Goal: Task Accomplishment & Management: Manage account settings

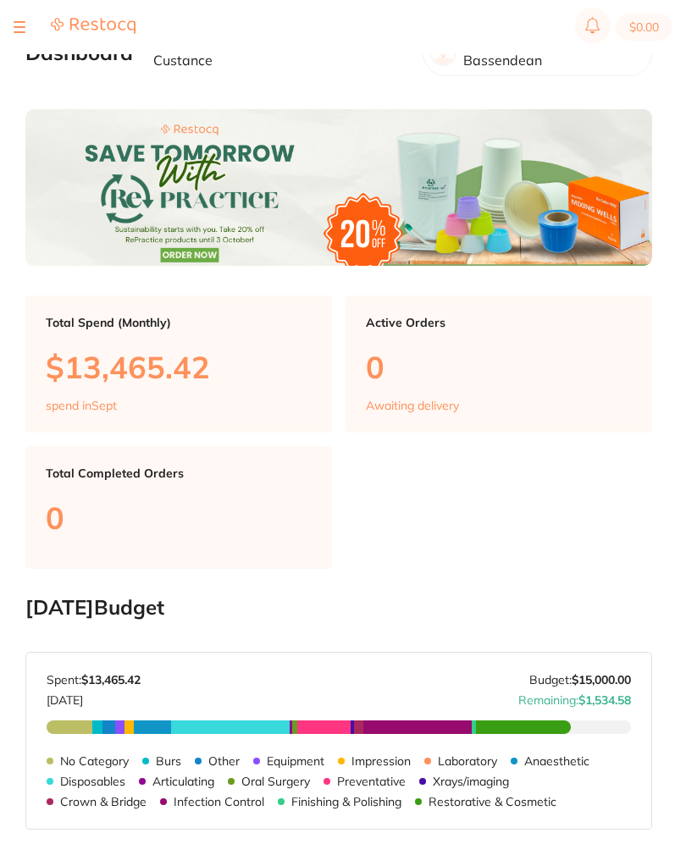
click at [25, 25] on div at bounding box center [75, 27] width 122 height 20
click at [16, 26] on button at bounding box center [20, 27] width 12 height 2
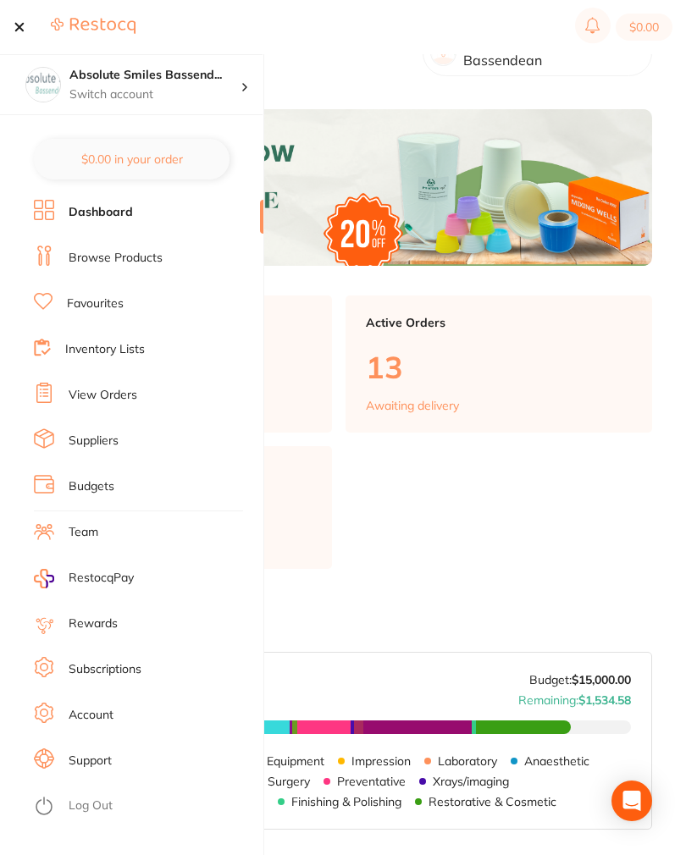
click at [92, 389] on link "View Orders" at bounding box center [103, 395] width 69 height 17
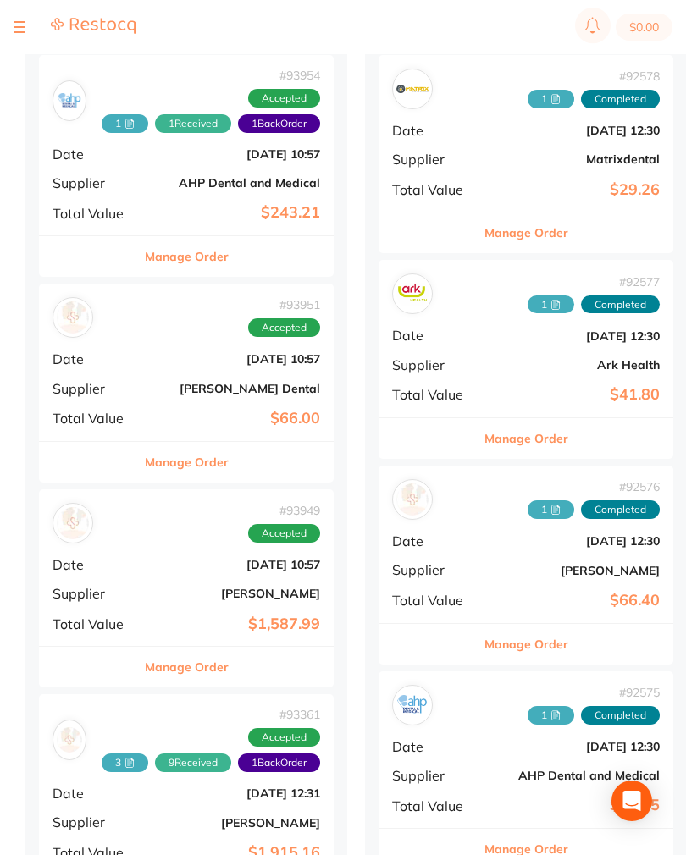
scroll to position [1830, 0]
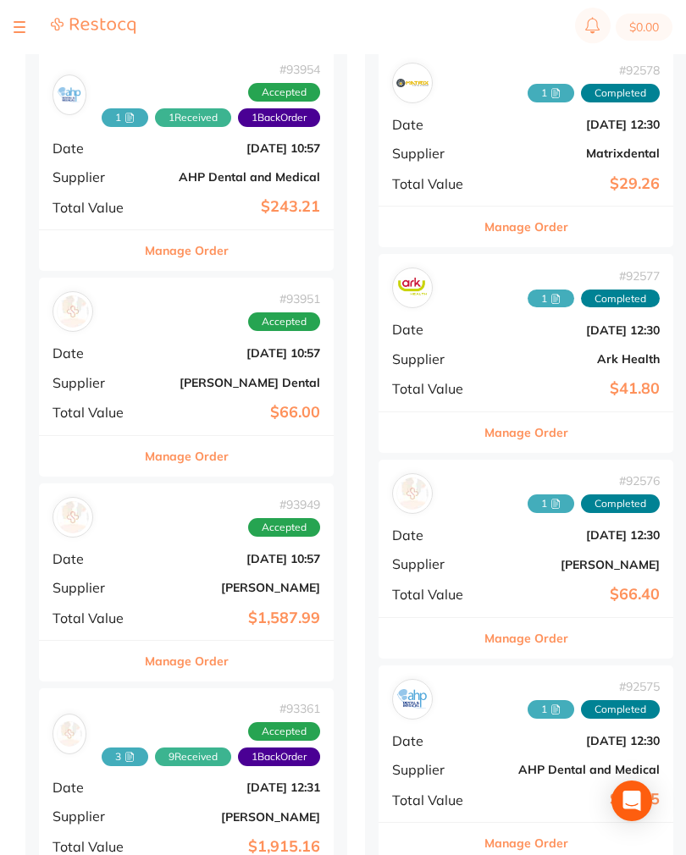
click at [148, 364] on div "# 93951 Accepted Date [DATE] 10:57 Supplier [PERSON_NAME] Dental Total Value $6…" at bounding box center [186, 356] width 295 height 157
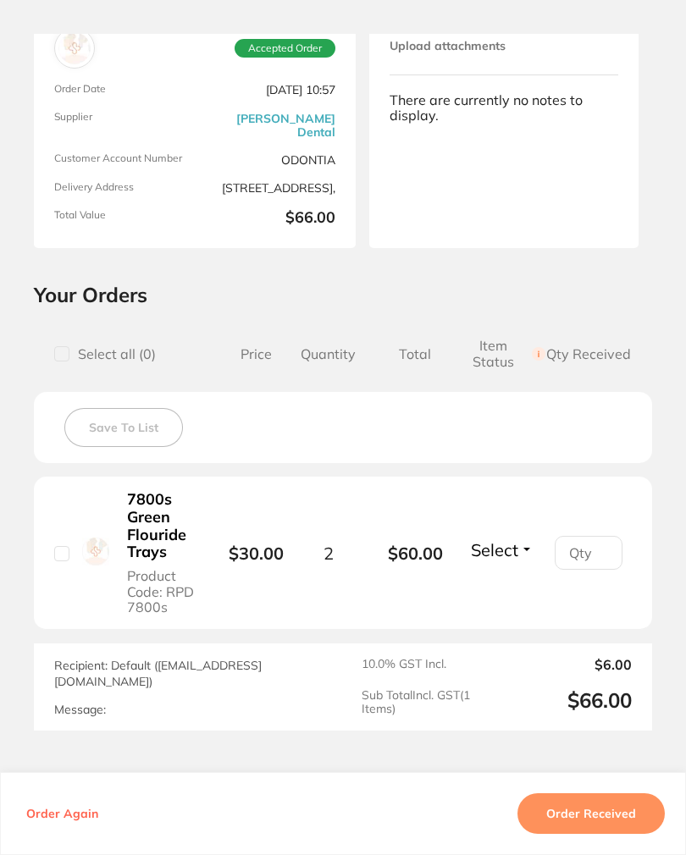
scroll to position [52, 0]
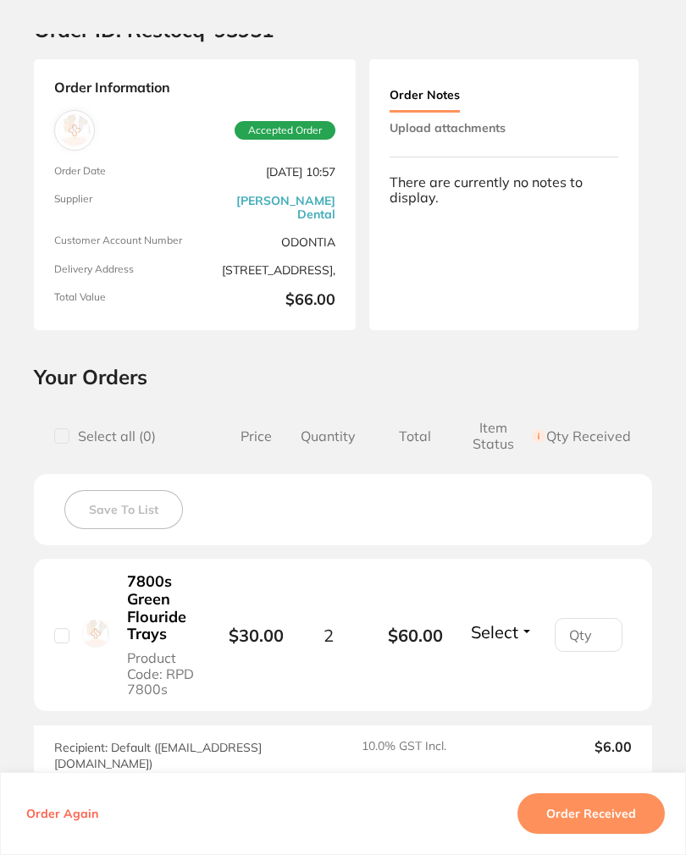
click at [496, 126] on button "Upload attachments" at bounding box center [447, 128] width 116 height 30
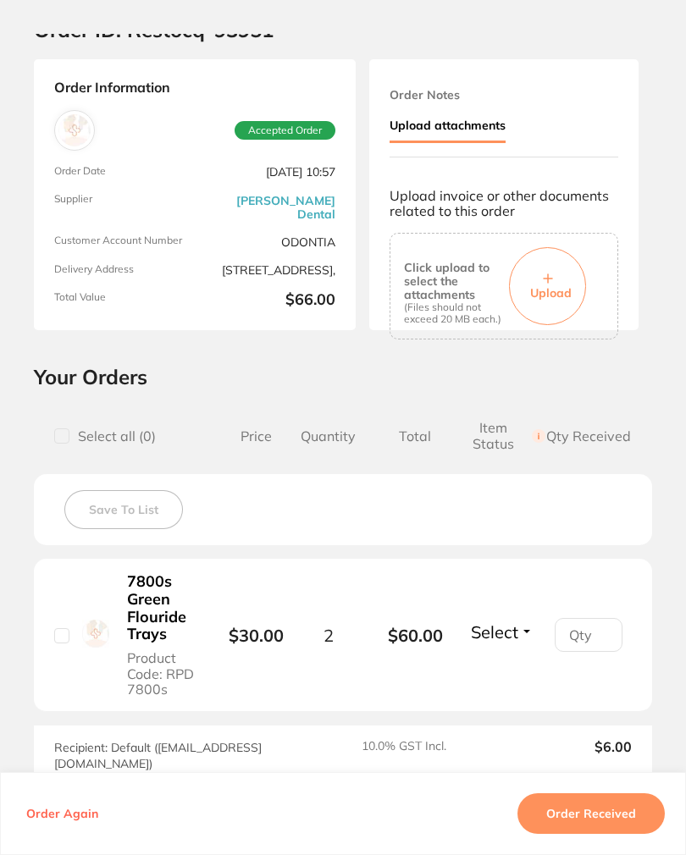
click at [561, 268] on button "Upload" at bounding box center [547, 286] width 77 height 78
click at [627, 829] on button "Order Received" at bounding box center [590, 813] width 147 height 41
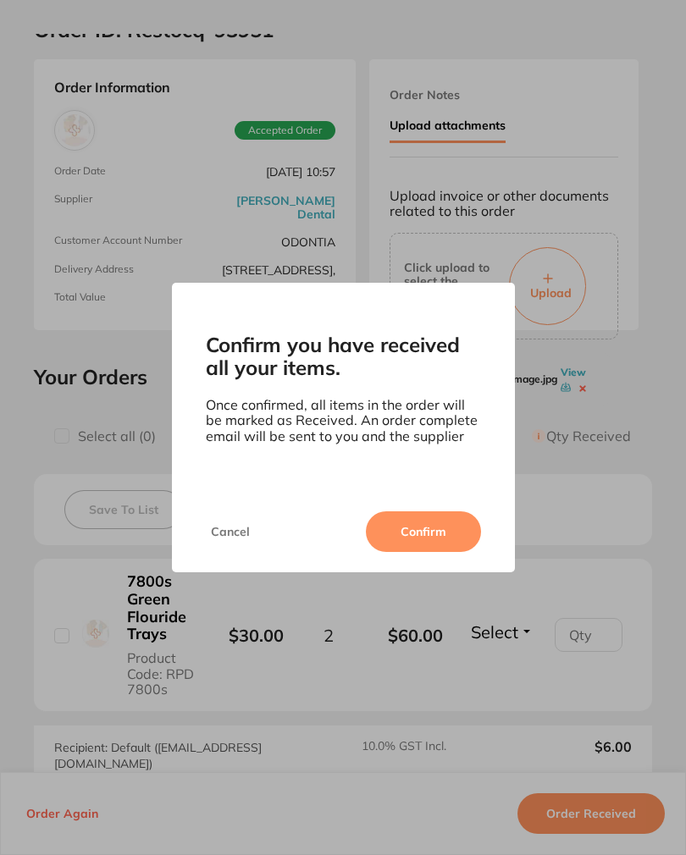
click at [442, 537] on button "Confirm" at bounding box center [423, 531] width 115 height 41
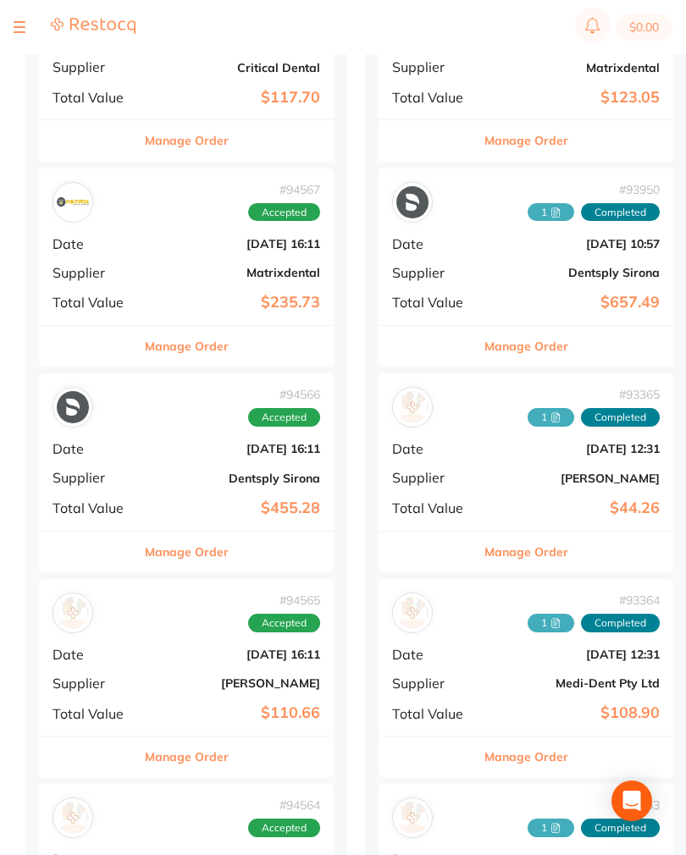
scroll to position [478, 0]
